Goal: Find specific page/section: Find specific page/section

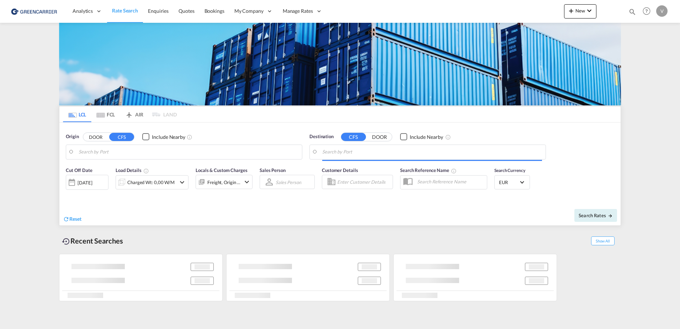
type input "[GEOGRAPHIC_DATA], [GEOGRAPHIC_DATA]"
type input "[GEOGRAPHIC_DATA], SH, CNSHA"
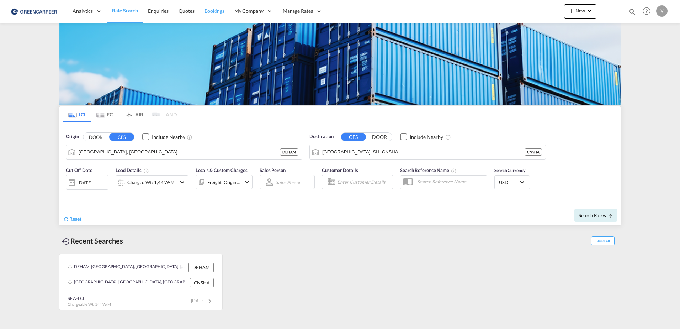
click at [222, 13] on span "Bookings" at bounding box center [215, 11] width 20 height 6
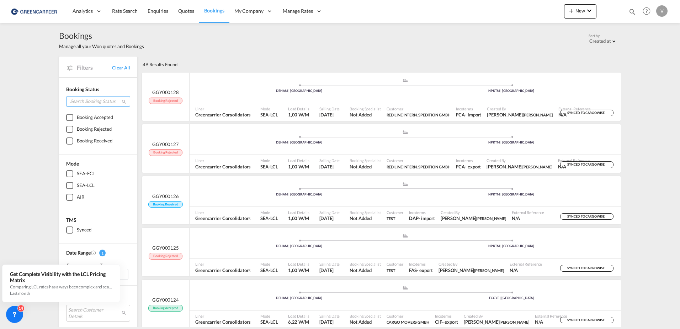
click at [85, 100] on input "search" at bounding box center [98, 101] width 64 height 11
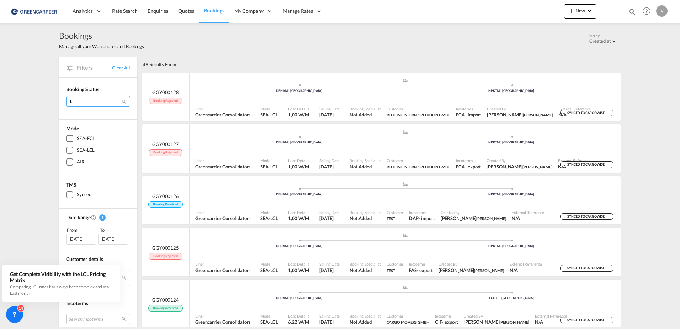
type input "f"
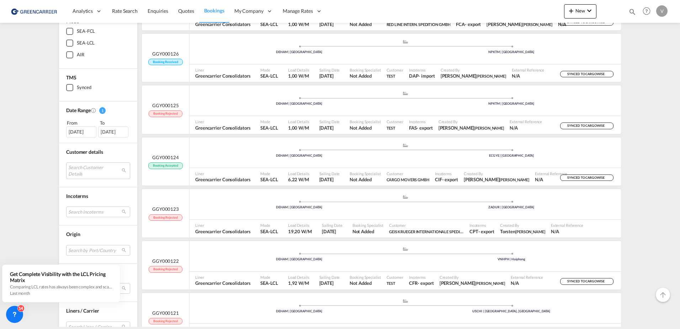
scroll to position [178, 0]
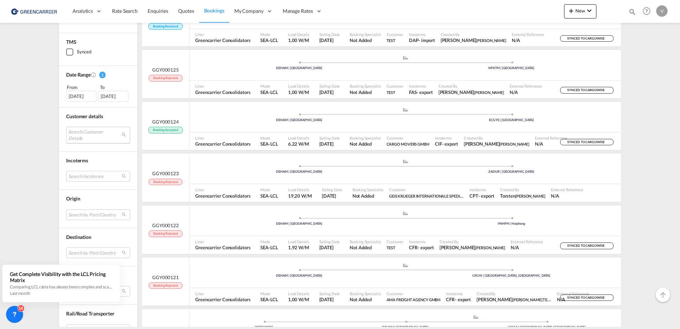
click at [86, 128] on md-select "Search Customer Details user name user disha test [EMAIL_ADDRESS][DOMAIN_NAME] …" at bounding box center [98, 135] width 64 height 16
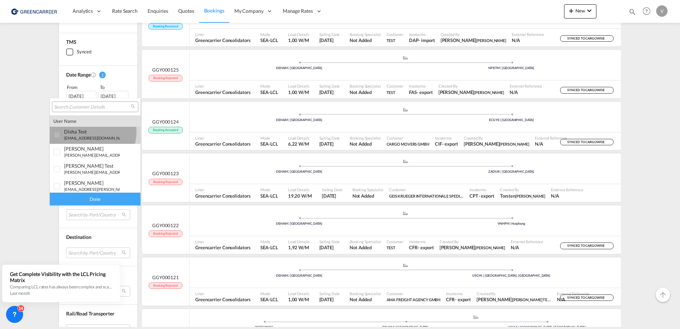
click at [86, 132] on div "disha test" at bounding box center [92, 131] width 56 height 6
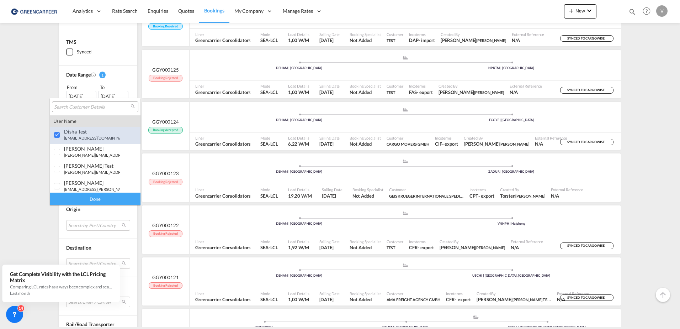
click at [86, 132] on div "disha test" at bounding box center [92, 131] width 56 height 6
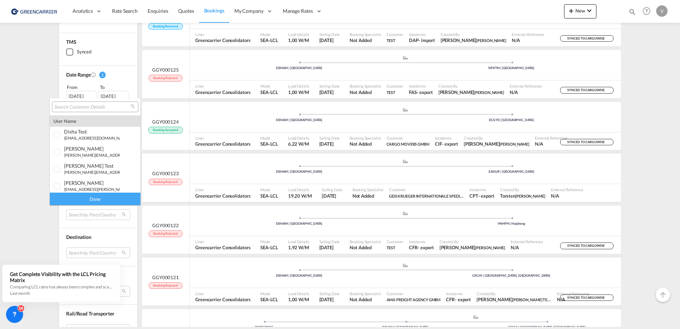
click at [96, 107] on input "search" at bounding box center [92, 107] width 77 height 6
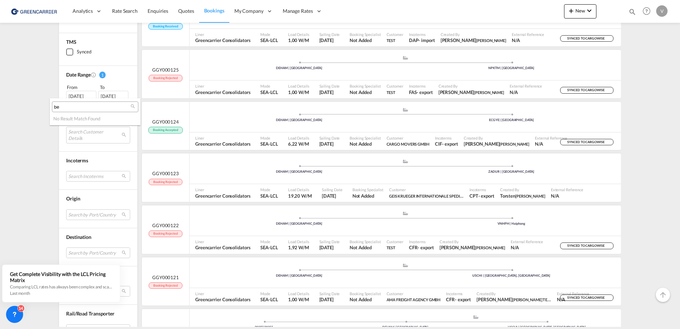
type input "b"
type input "f"
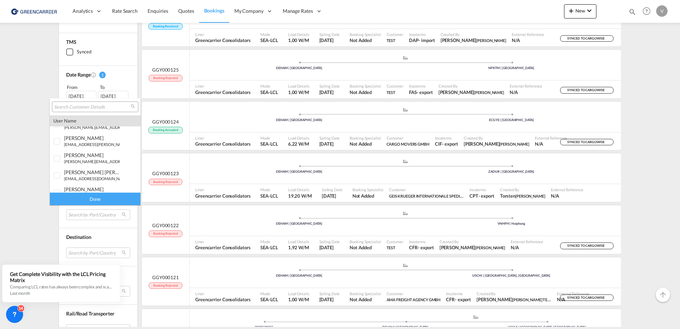
scroll to position [249, 0]
click at [22, 143] on md-backdrop at bounding box center [340, 164] width 680 height 329
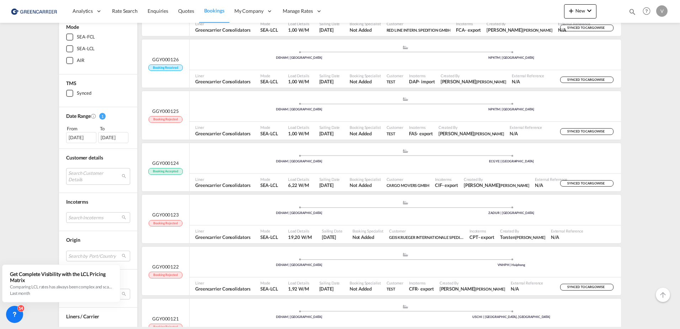
scroll to position [142, 0]
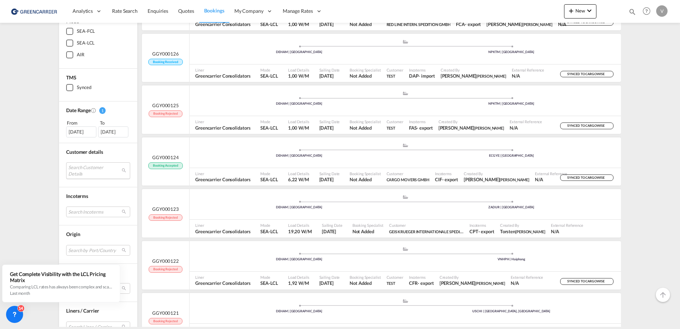
click at [120, 168] on md-select "Search Customer Details" at bounding box center [98, 170] width 64 height 16
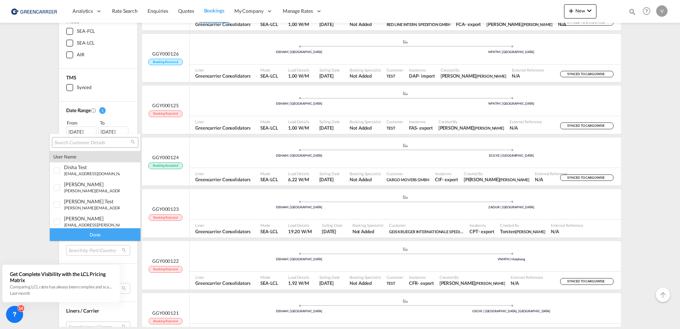
click at [75, 156] on div "user name" at bounding box center [95, 156] width 91 height 11
click at [95, 144] on input "search" at bounding box center [92, 143] width 77 height 6
click at [651, 145] on md-backdrop at bounding box center [340, 164] width 680 height 329
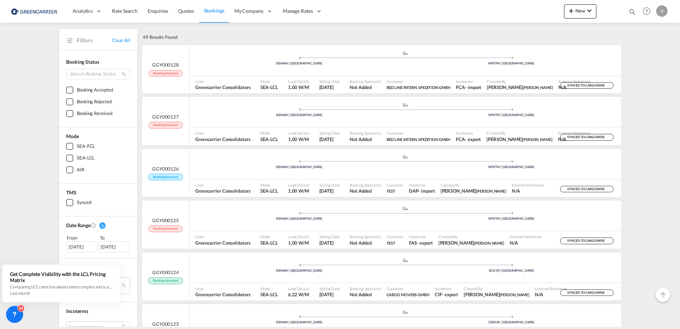
scroll to position [0, 0]
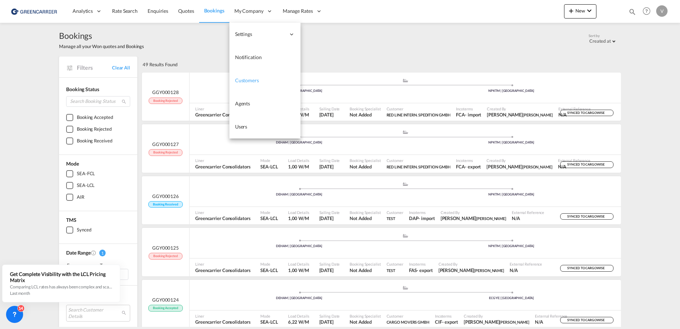
click at [254, 85] on link "Customers" at bounding box center [265, 80] width 71 height 23
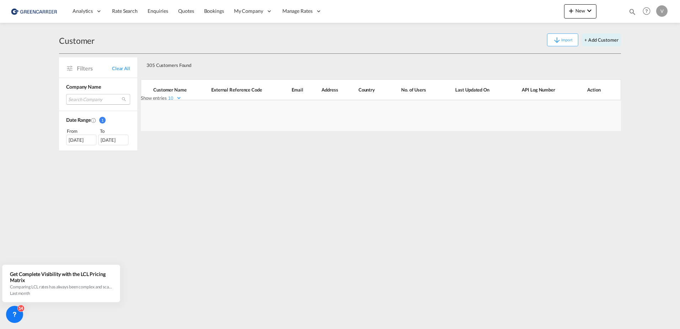
click at [84, 99] on md-select "Search Company test am zehnhoff-söns gmbh international logistic services ligen…" at bounding box center [98, 99] width 64 height 11
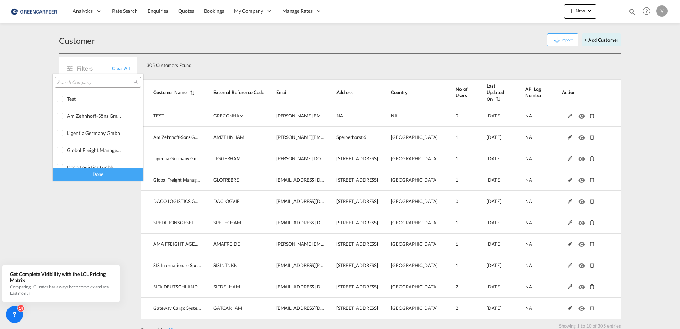
click at [93, 81] on input "search" at bounding box center [95, 82] width 77 height 6
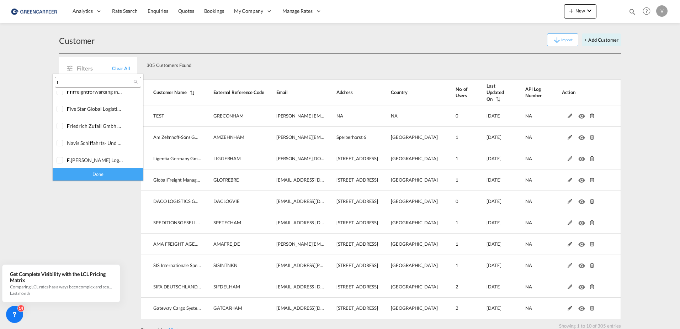
scroll to position [214, 0]
type input "f"
click at [62, 124] on div at bounding box center [60, 124] width 7 height 7
click at [84, 175] on div "Done" at bounding box center [98, 174] width 91 height 12
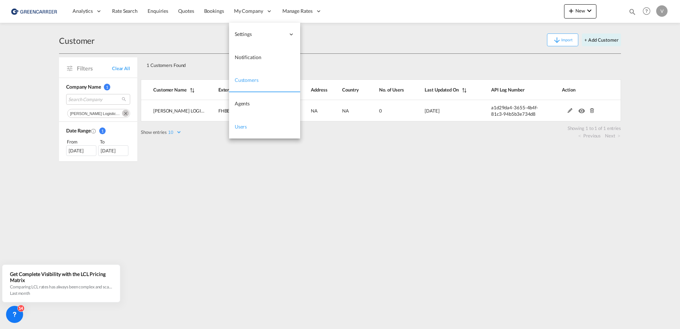
click at [246, 126] on span "Users" at bounding box center [241, 126] width 12 height 6
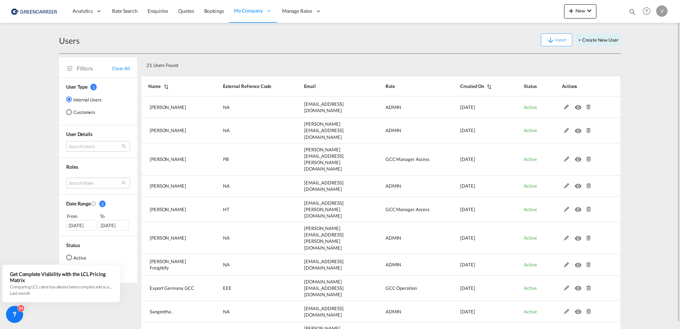
scroll to position [6, 0]
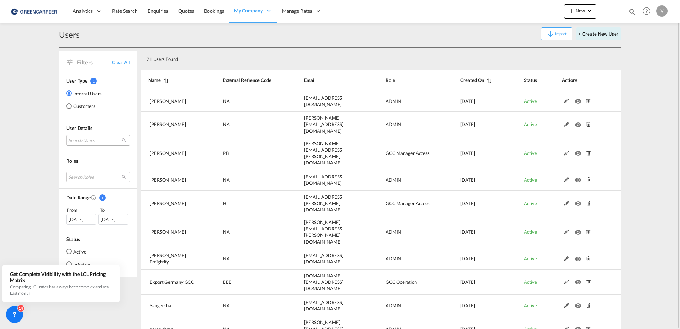
click at [95, 139] on md-select "Search Users [PERSON_NAME] [PERSON_NAME][EMAIL_ADDRESS][DOMAIN_NAME] tamizh Sel…" at bounding box center [98, 140] width 64 height 11
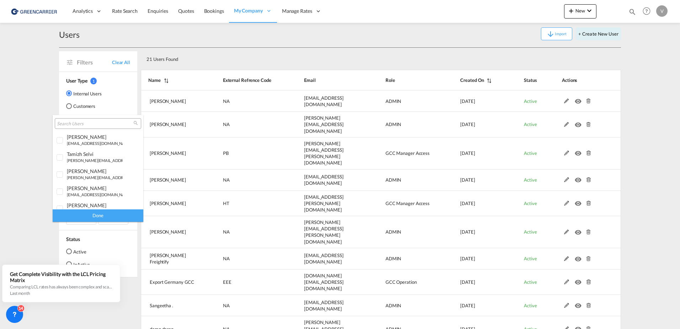
click at [37, 127] on md-backdrop at bounding box center [340, 164] width 680 height 329
